Goal: Task Accomplishment & Management: Complete application form

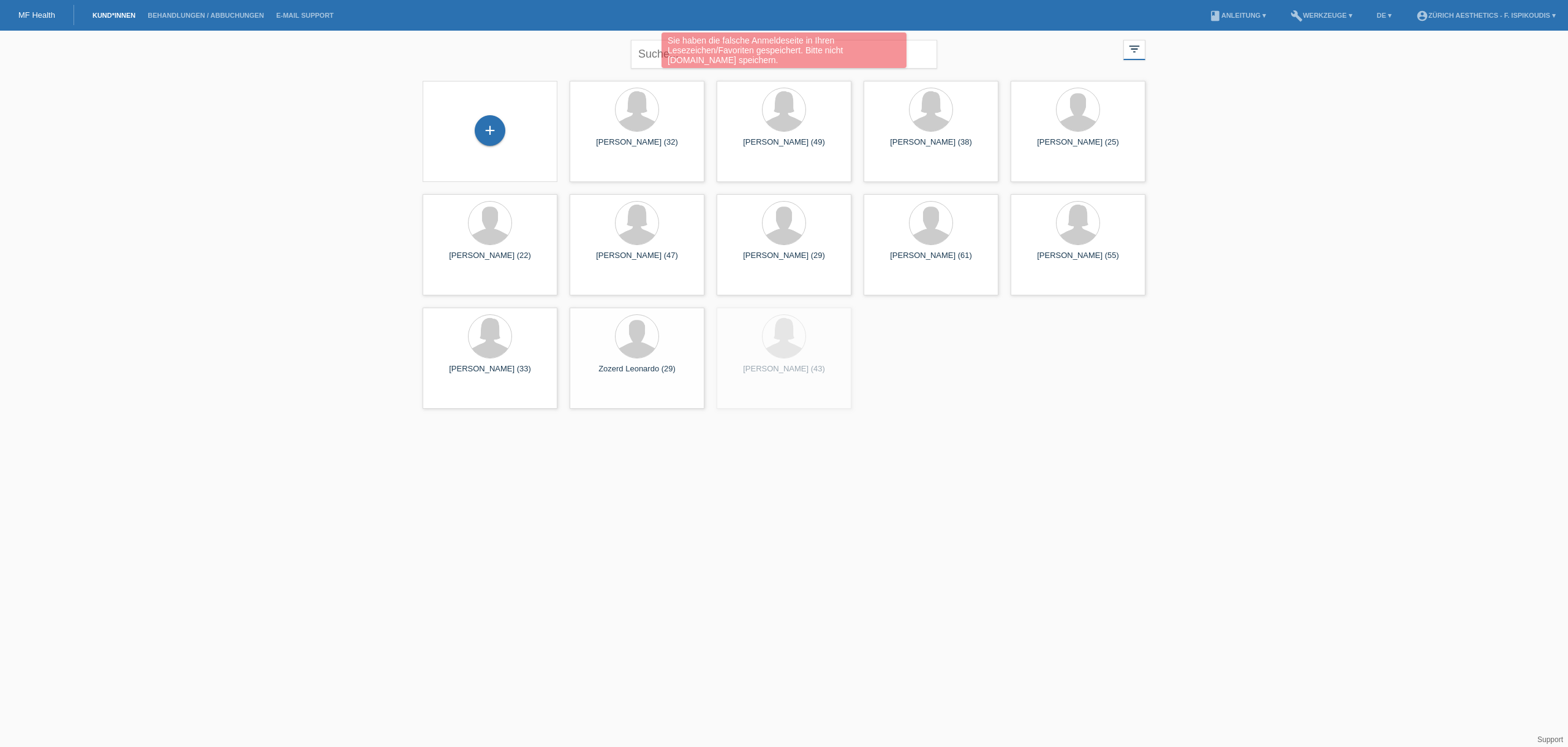
drag, startPoint x: 493, startPoint y: 129, endPoint x: 481, endPoint y: 103, distance: 28.6
click at [493, 129] on div "+" at bounding box center [489, 130] width 31 height 31
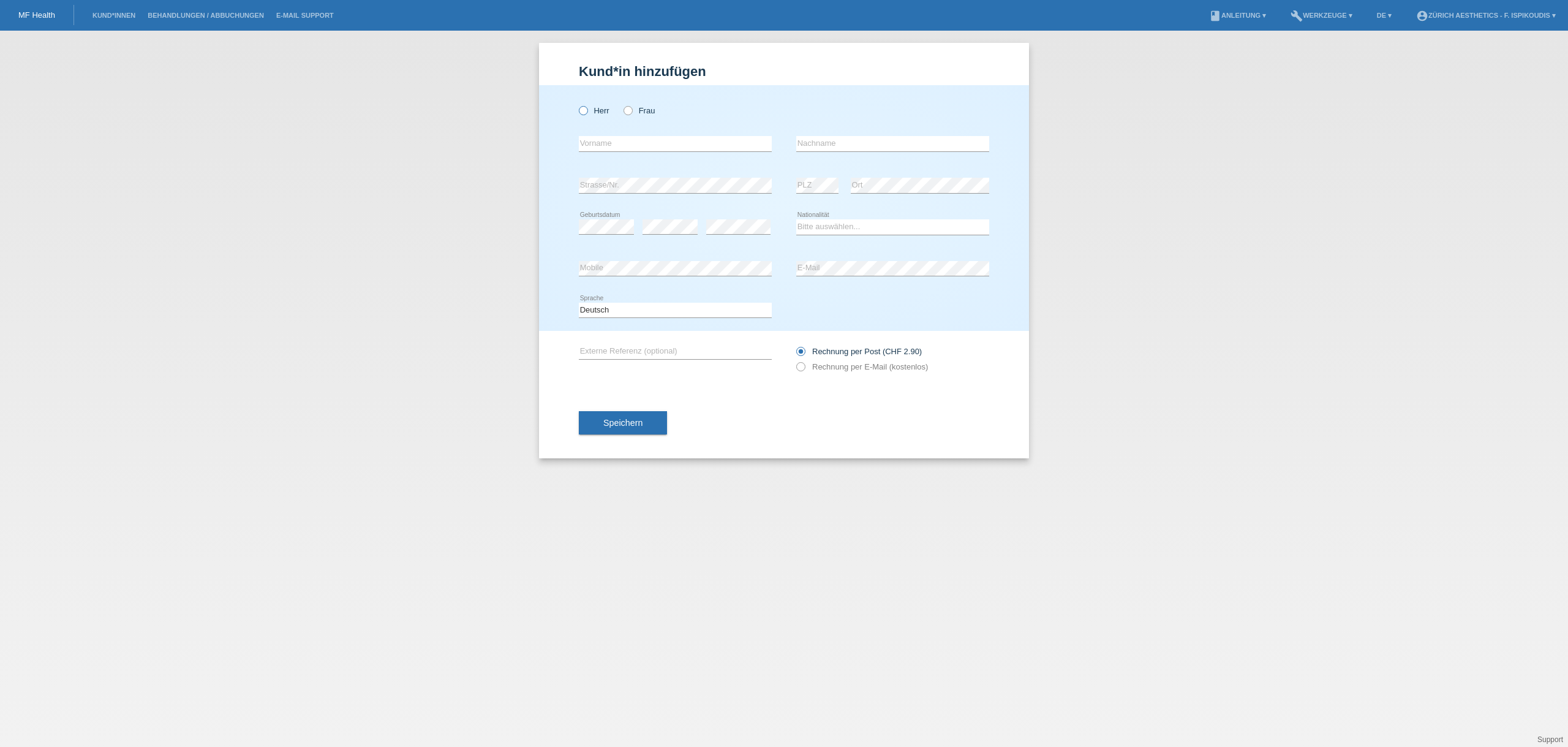
click at [597, 110] on label "Herr" at bounding box center [594, 111] width 31 height 10
click at [587, 110] on input "Herr" at bounding box center [583, 110] width 8 height 8
radio input "true"
click at [608, 134] on div "error Vorname" at bounding box center [675, 144] width 193 height 42
click at [603, 143] on input "text" at bounding box center [675, 144] width 193 height 16
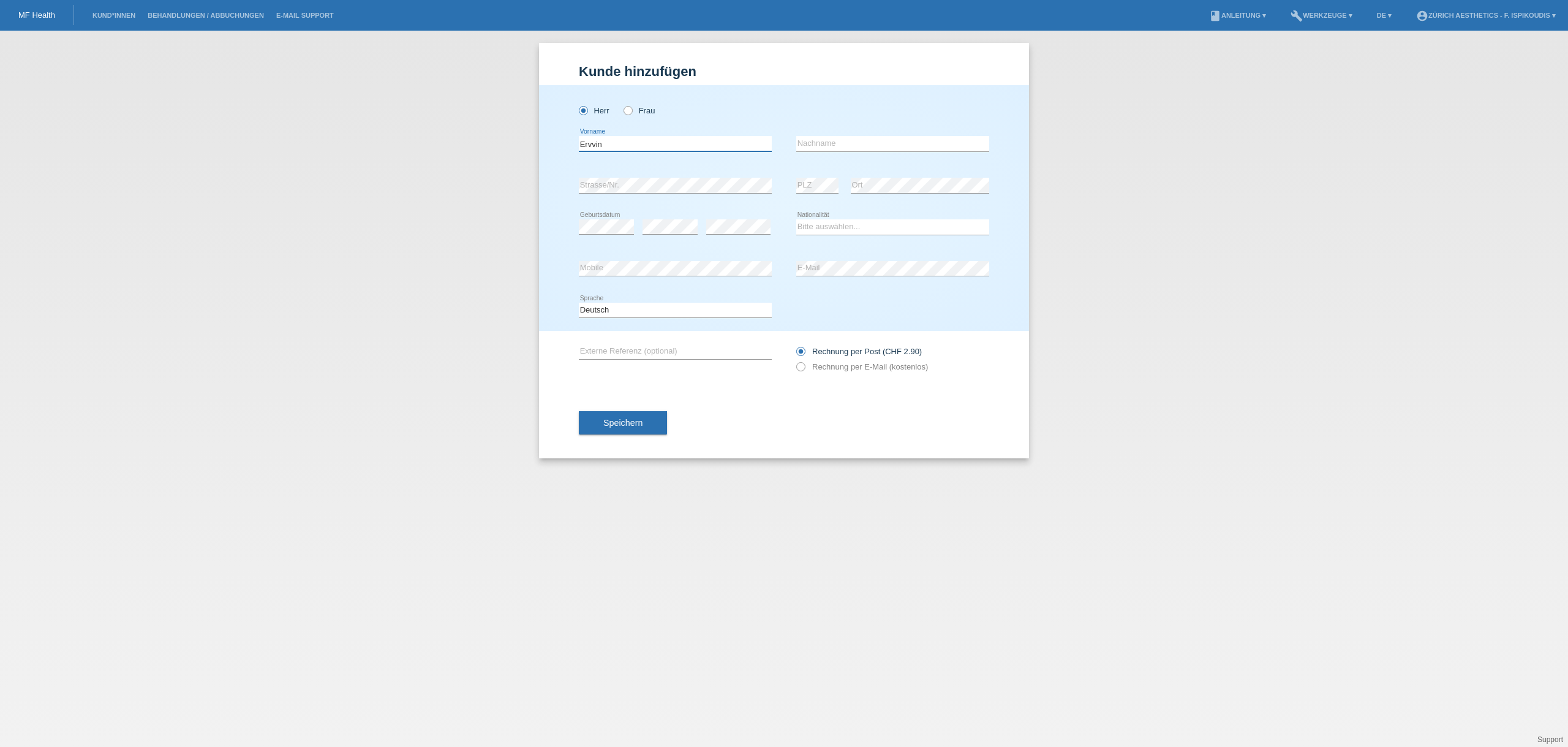
type input "Ervvin"
type input "Günes"
click at [592, 143] on input "Ervvin" at bounding box center [675, 144] width 193 height 16
type input "Ervin"
click at [666, 235] on div "error" at bounding box center [670, 228] width 55 height 42
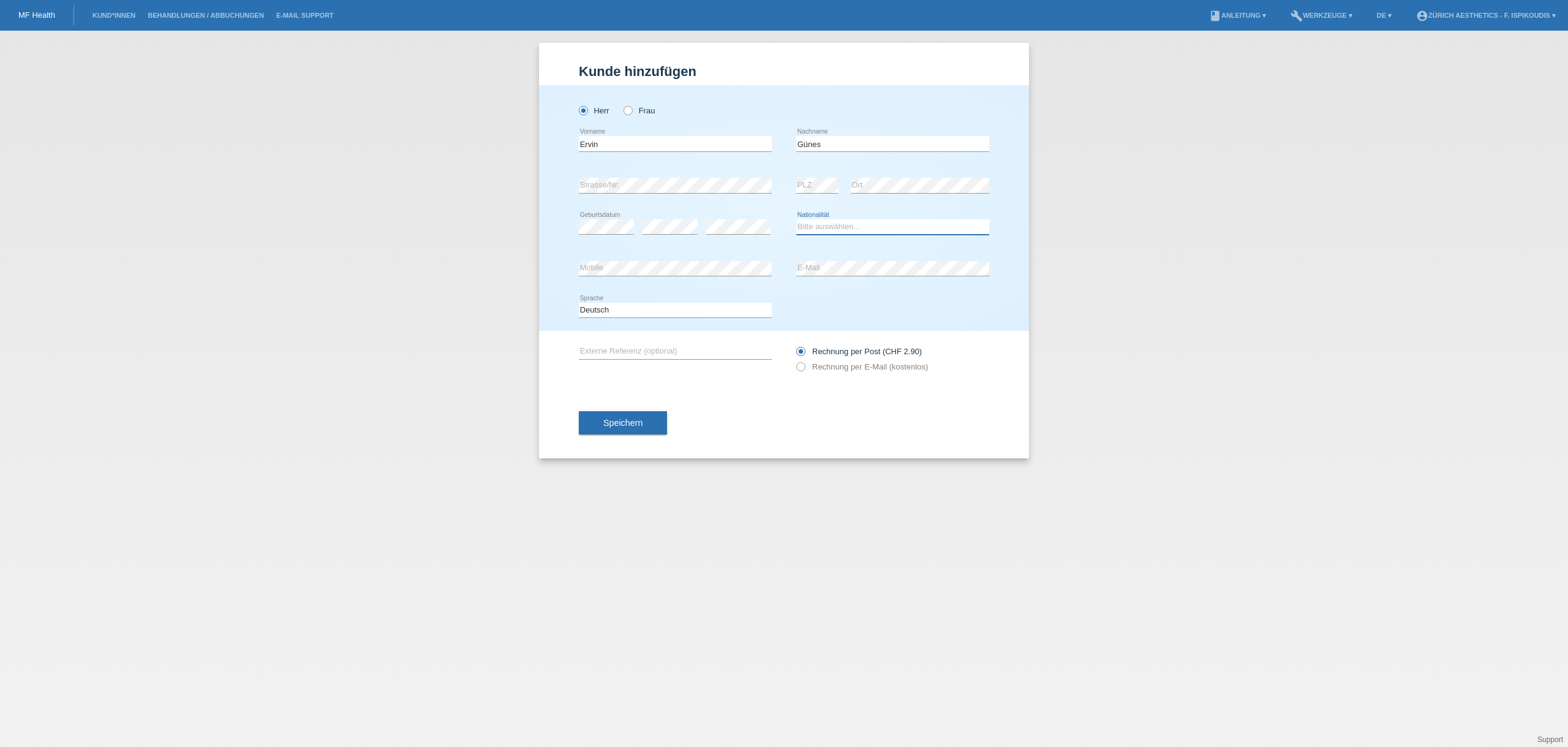
click at [821, 223] on select "Bitte auswählen... Schweiz Deutschland Liechtenstein Österreich ------------ Af…" at bounding box center [892, 226] width 193 height 15
select select "TR"
click at [796, 219] on select "Bitte auswählen... Schweiz Deutschland Liechtenstein Österreich ------------ Af…" at bounding box center [892, 226] width 193 height 15
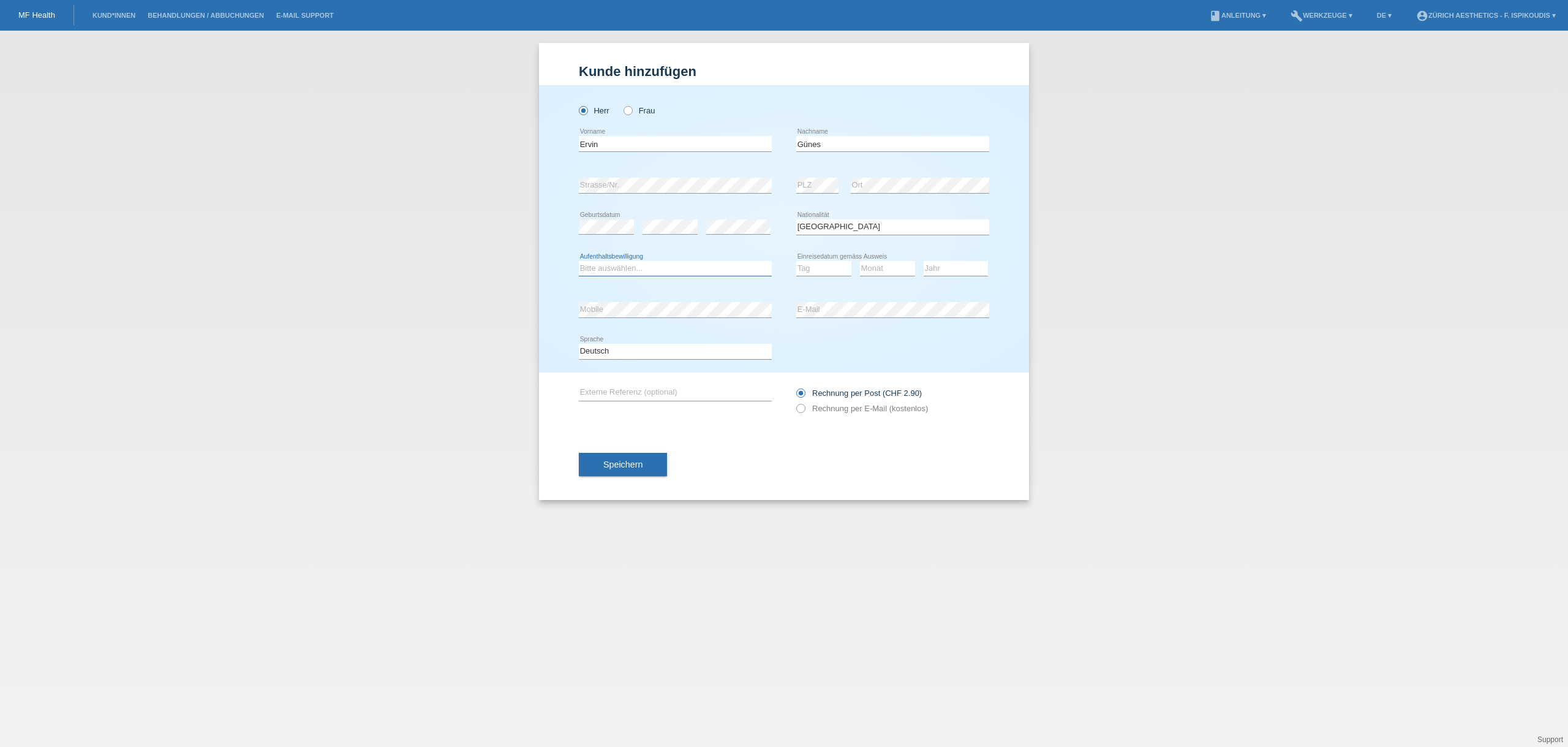
click at [647, 268] on select "Bitte auswählen... C B B - Flüchtlingsstatus Andere" at bounding box center [675, 268] width 193 height 15
select select "C"
click at [579, 261] on select "Bitte auswählen... C B B - Flüchtlingsstatus Andere" at bounding box center [675, 268] width 193 height 15
click at [827, 263] on select "Tag 01 02 03 04 05 06 07 08 09 10 11" at bounding box center [823, 268] width 55 height 15
click at [796, 261] on select "Tag 01 02 03 04 05 06 07 08 09 10 11" at bounding box center [823, 268] width 55 height 15
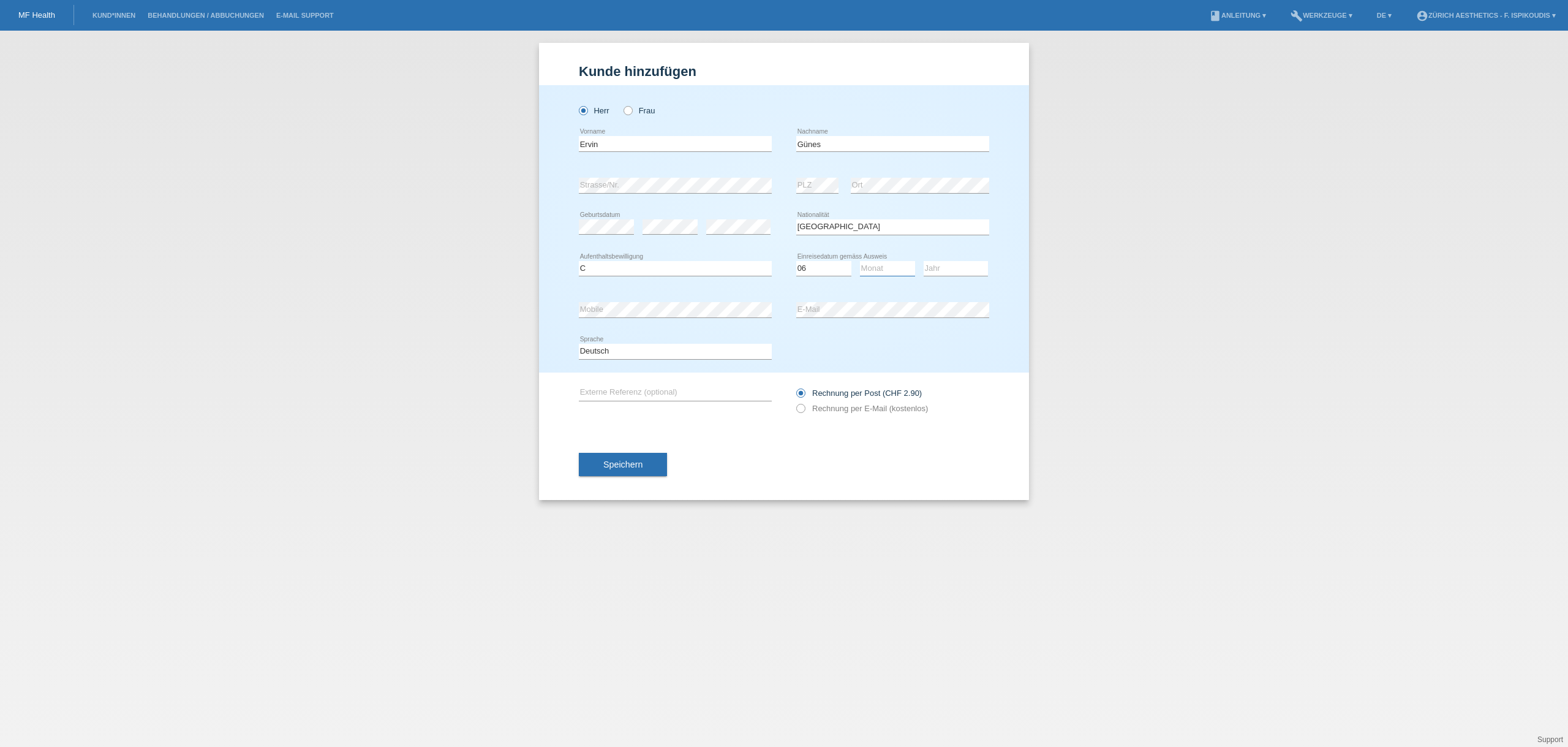
click at [883, 269] on select "Monat 01 02 03 04 05 06 07 08 09 10 11" at bounding box center [887, 268] width 55 height 15
click at [826, 265] on select "Tag 01 02 03 04 05 06 07 08 09 10 11" at bounding box center [823, 268] width 55 height 15
select select "01"
click at [796, 261] on select "Tag 01 02 03 04 05 06 07 08 09 10 11" at bounding box center [823, 268] width 55 height 15
click at [883, 270] on select "Monat 01 02 03 04 05 06 07 08 09 10 11" at bounding box center [887, 268] width 55 height 15
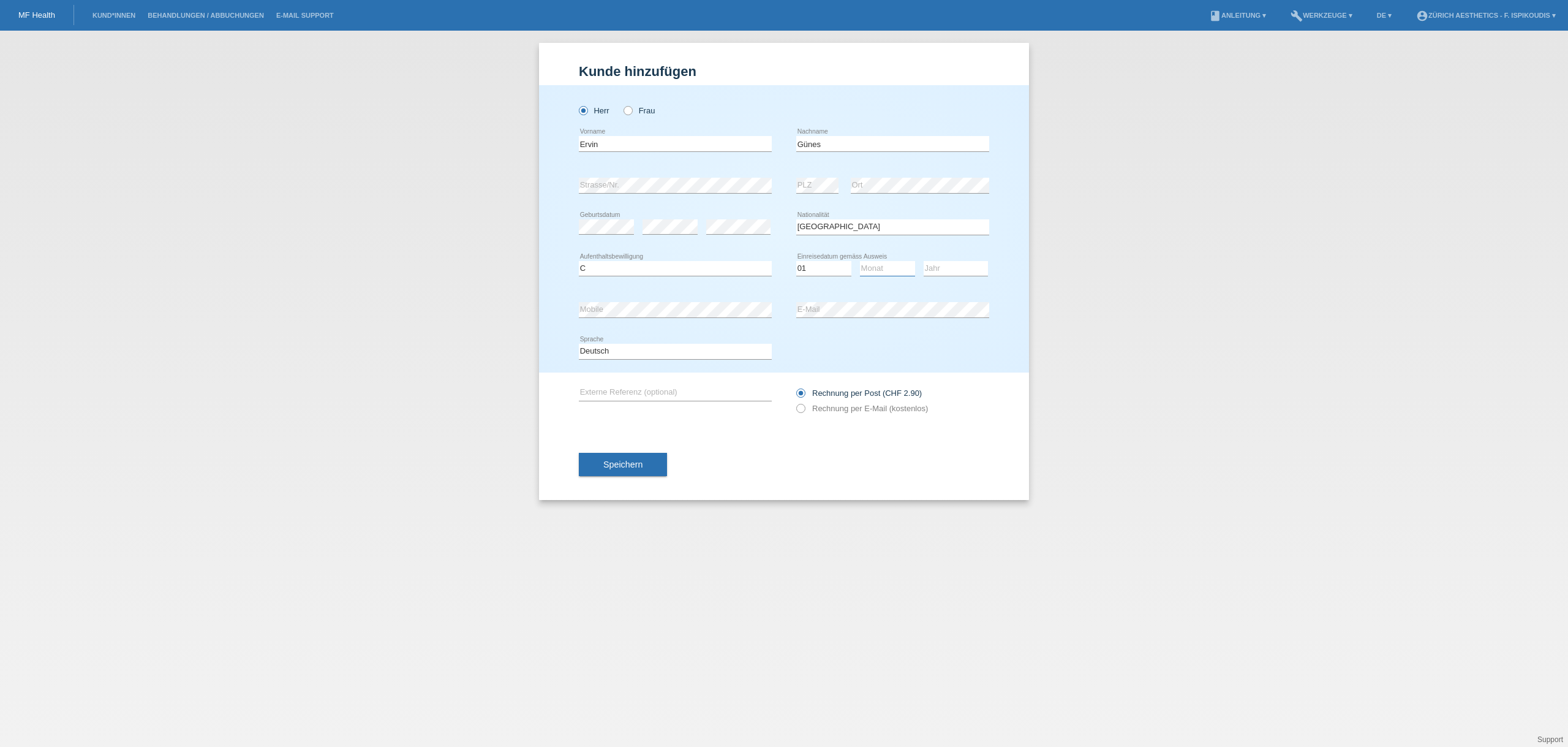
select select "06"
click at [860, 261] on select "Monat 01 02 03 04 05 06 07 08 09 10 11" at bounding box center [887, 268] width 55 height 15
drag, startPoint x: 965, startPoint y: 264, endPoint x: 960, endPoint y: 275, distance: 12.1
click at [966, 264] on select "Jahr 2025 2024 2023 2022 2021 2020 2019 2018 2017 2016 2015 2014 2013 2012 2011…" at bounding box center [956, 268] width 65 height 15
select select "1983"
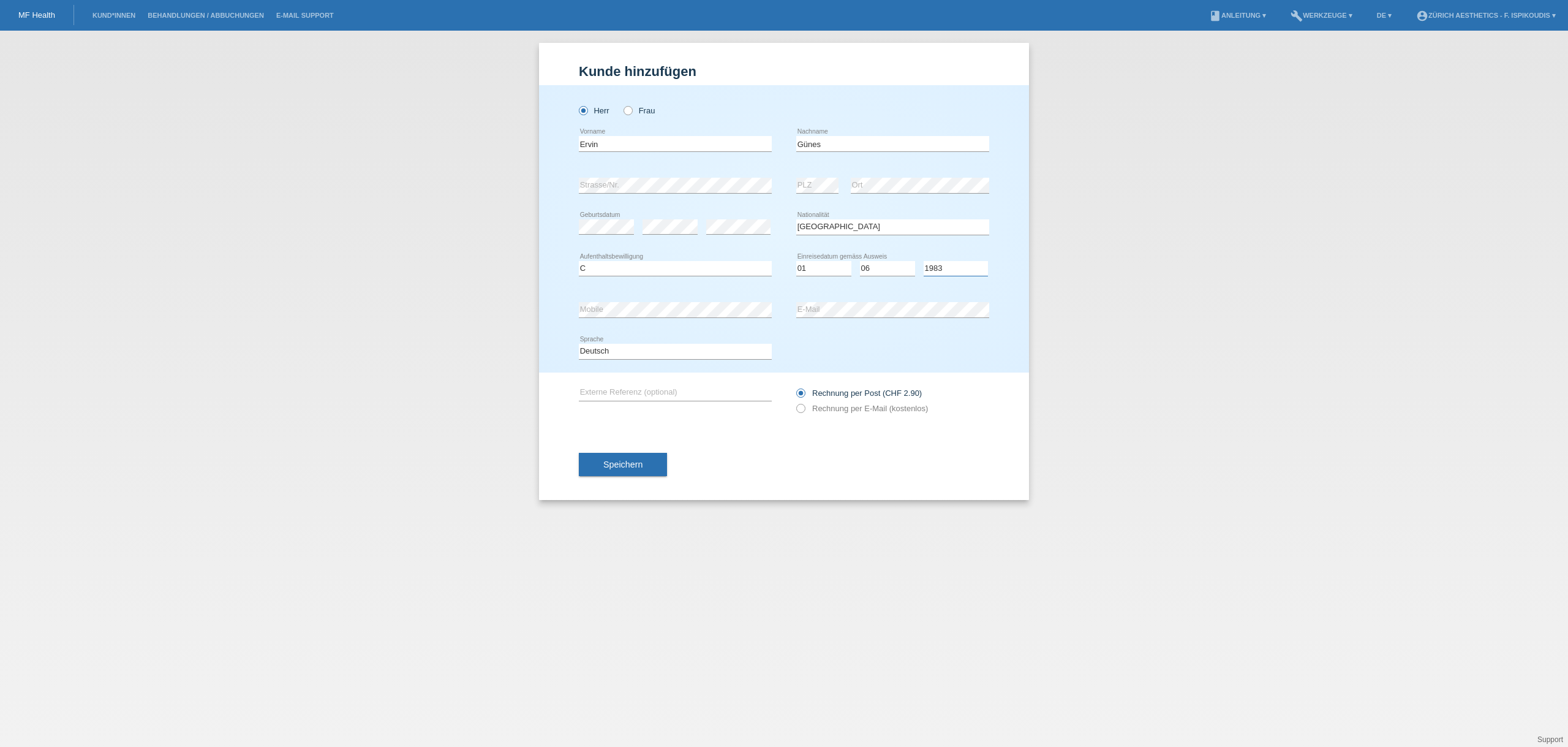
click at [924, 261] on select "Jahr 2025 2024 2023 2022 2021 2020 2019 2018 2017 2016 2015 2014 2013 2012 2011…" at bounding box center [956, 268] width 65 height 15
click at [836, 408] on label "Rechnung per E-Mail (kostenlos)" at bounding box center [862, 408] width 132 height 10
drag, startPoint x: 826, startPoint y: 402, endPoint x: 817, endPoint y: 407, distance: 10.3
click at [825, 402] on div "Rechnung per Post (CHF 2.90) Rechnung per E-Mail (kostenlos)" at bounding box center [892, 401] width 193 height 31
drag, startPoint x: 811, startPoint y: 409, endPoint x: 724, endPoint y: 421, distance: 87.8
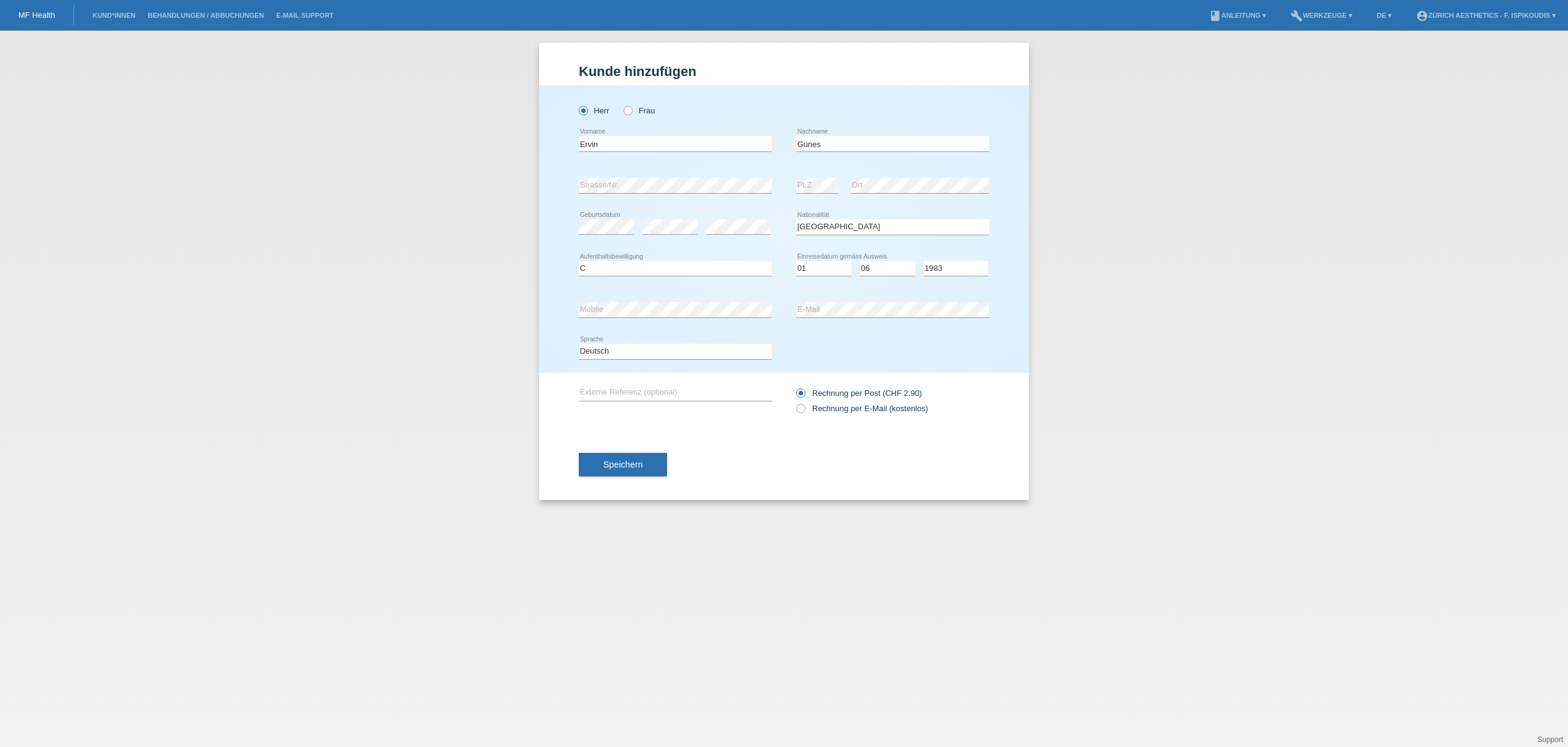
click at [810, 409] on label "Rechnung per E-Mail (kostenlos)" at bounding box center [862, 408] width 132 height 10
click at [804, 409] on input "Rechnung per E-Mail (kostenlos)" at bounding box center [800, 412] width 8 height 16
radio input "true"
click at [641, 463] on span "Speichern" at bounding box center [623, 464] width 39 height 10
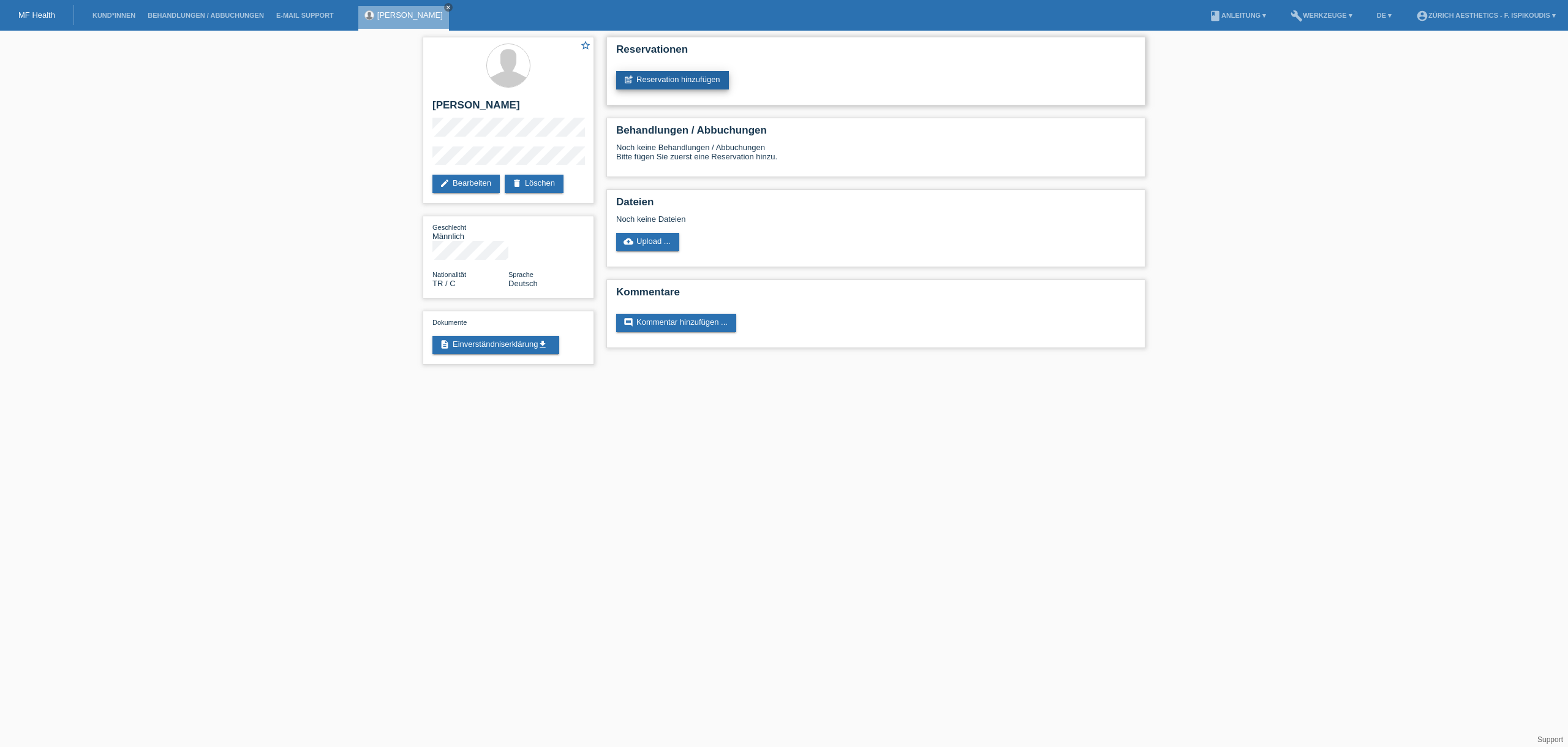
click at [658, 86] on link "post_add Reservation hinzufügen" at bounding box center [672, 79] width 112 height 18
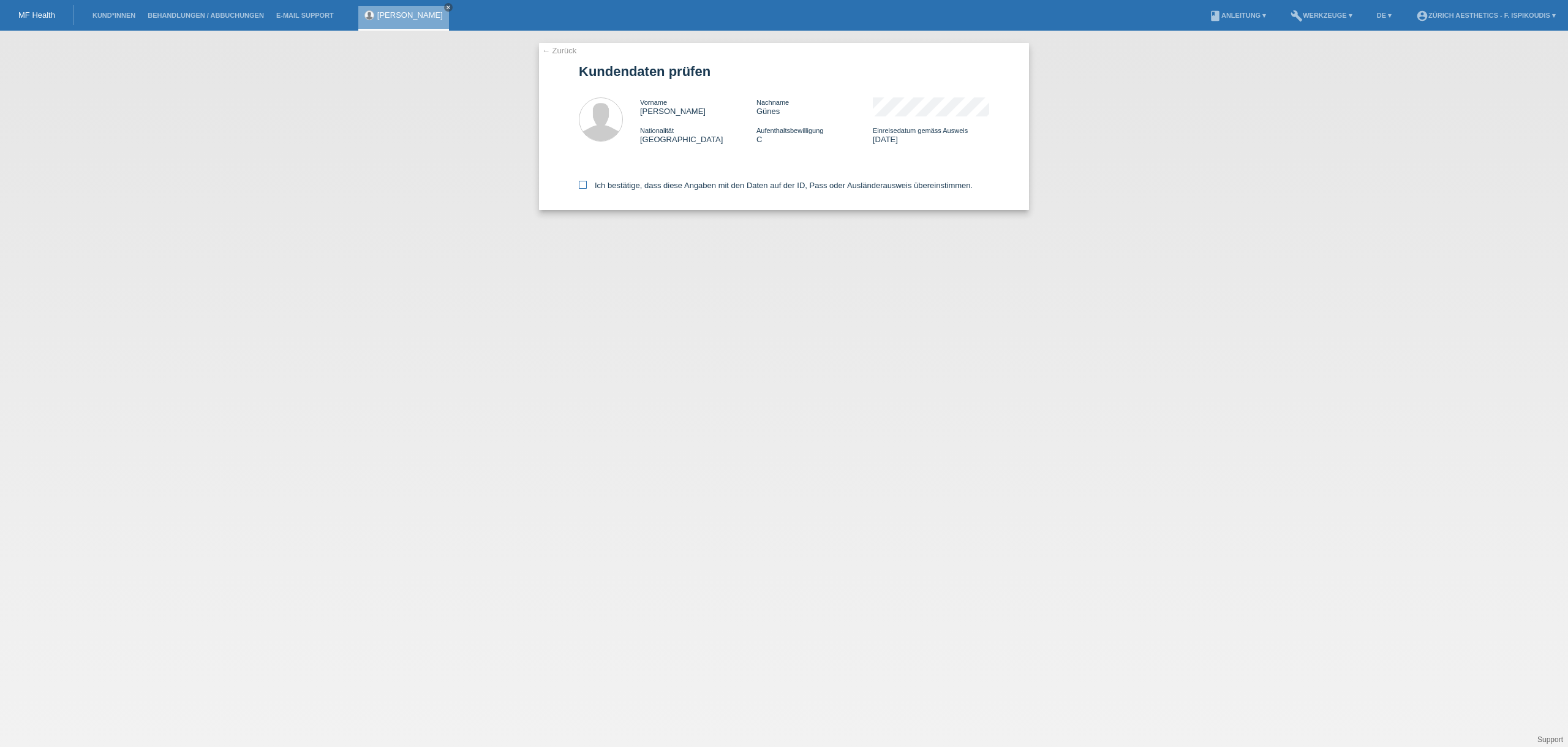
click at [678, 182] on label "Ich bestätige, dass diese Angaben mit den Daten auf der ID, Pass oder Ausländer…" at bounding box center [776, 185] width 394 height 10
click at [587, 182] on input "Ich bestätige, dass diese Angaben mit den Daten auf der ID, Pass oder Ausländer…" at bounding box center [583, 184] width 8 height 8
checkbox input "true"
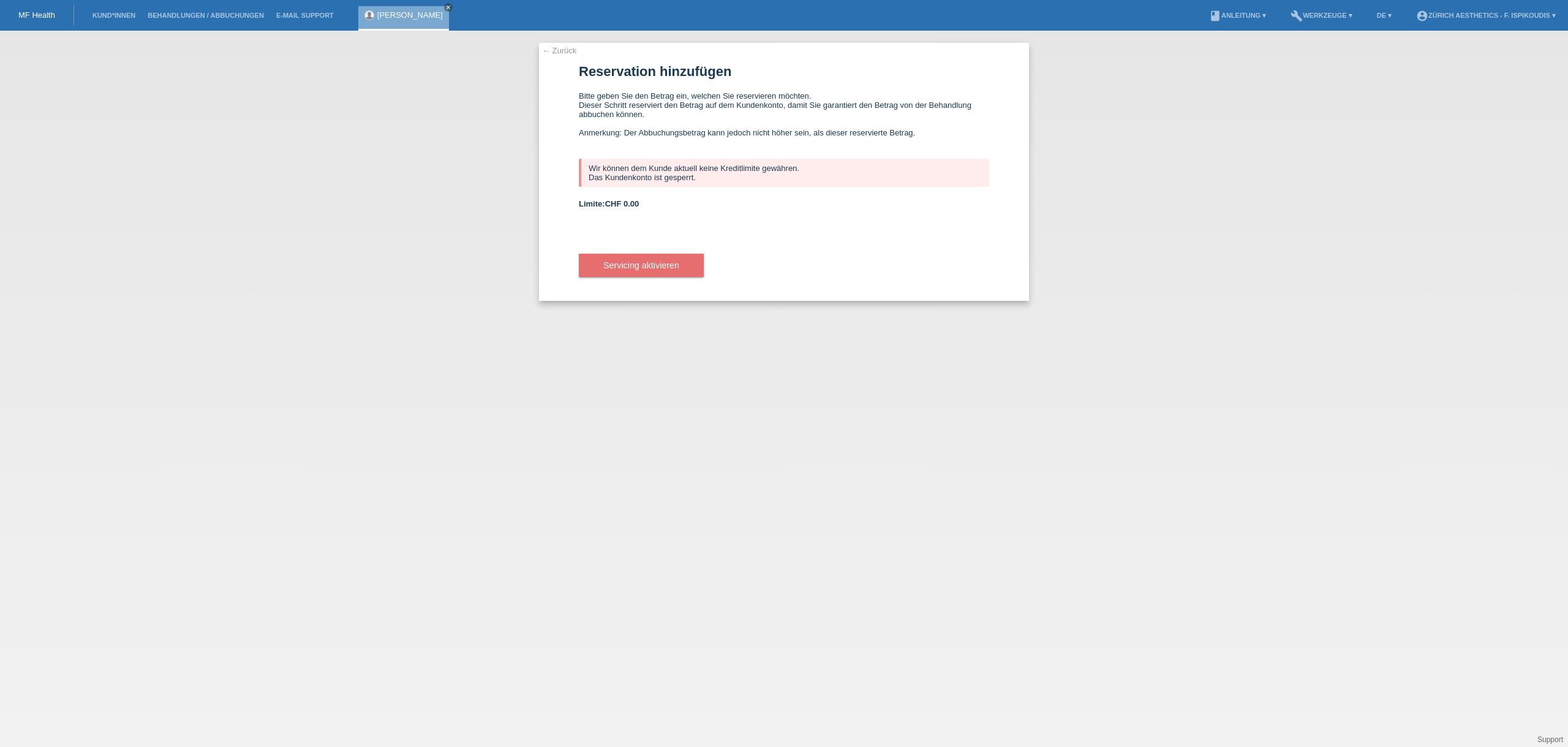
click at [571, 48] on link "← Zurück" at bounding box center [559, 51] width 34 height 10
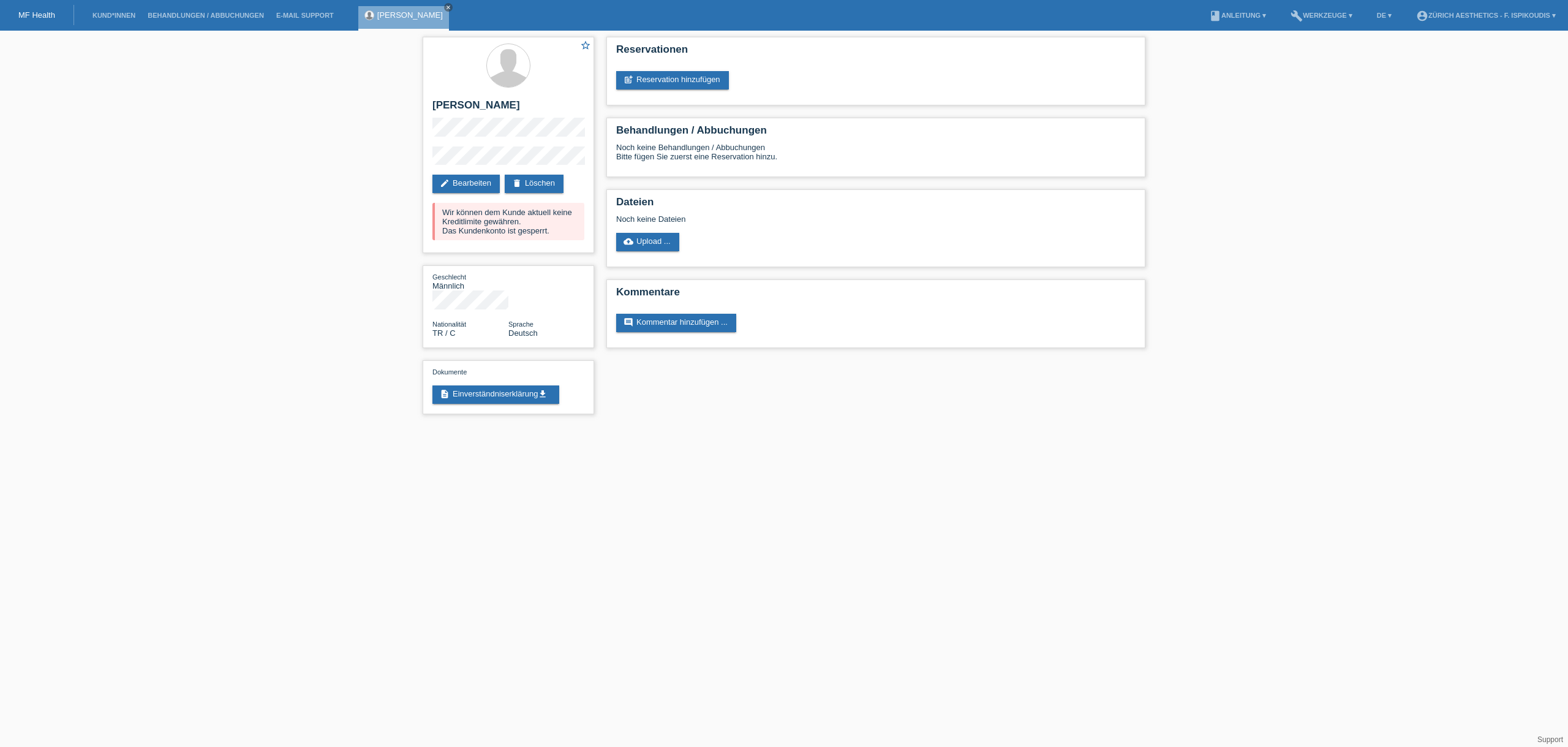
click at [1196, 427] on html "MF Health Kund*innen Behandlungen / Abbuchungen E-Mail Support [PERSON_NAME] cl…" at bounding box center [784, 213] width 1568 height 427
click at [423, 158] on div "star_border Ervin Günes edit Bearbeiten delete Löschen Wir können dem Kunde akt…" at bounding box center [508, 145] width 172 height 216
